Goal: Information Seeking & Learning: Understand process/instructions

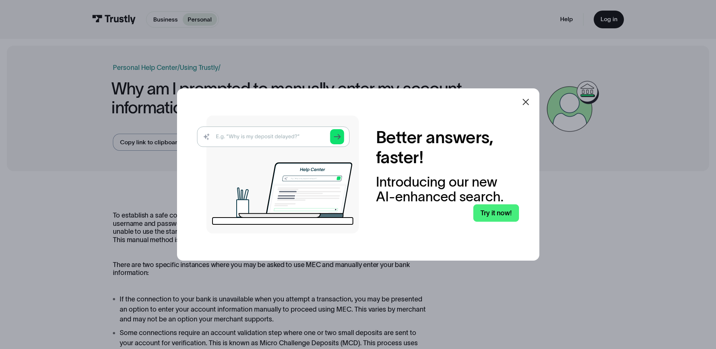
click at [527, 99] on icon at bounding box center [525, 101] width 9 height 9
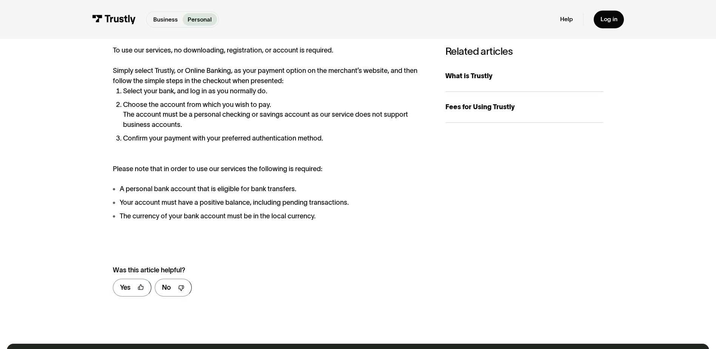
scroll to position [201, 0]
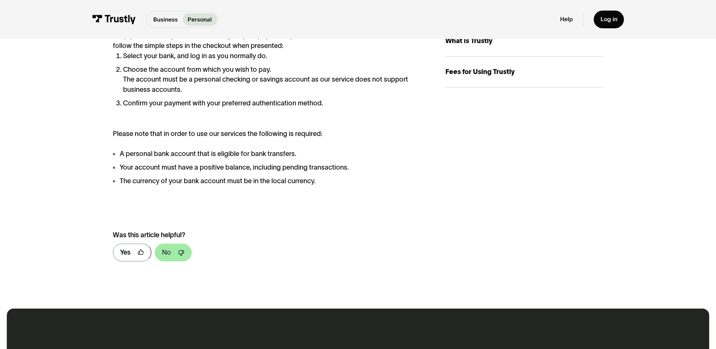
click at [180, 252] on icon at bounding box center [181, 253] width 6 height 6
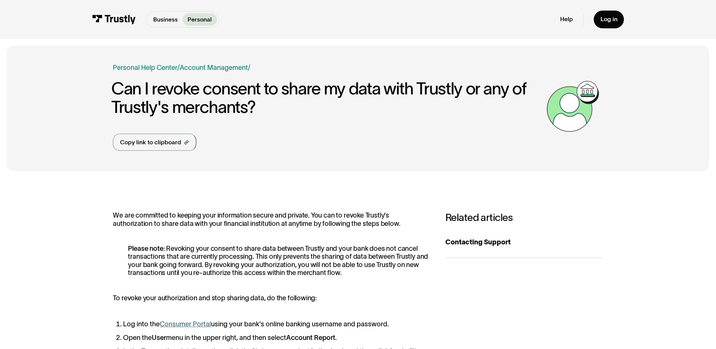
scroll to position [151, 0]
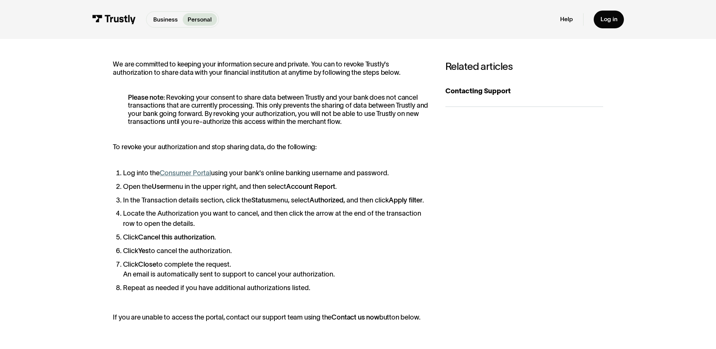
click at [197, 172] on link "Consumer Portal" at bounding box center [185, 173] width 51 height 8
